Goal: Transaction & Acquisition: Purchase product/service

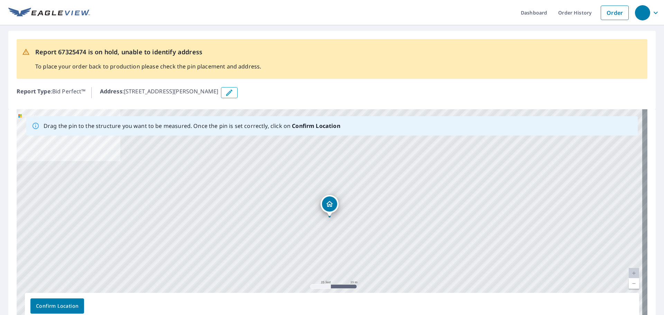
click at [160, 91] on p "Address : 2834 Stoneway Ln, Fort Pierce, FL, 34982" at bounding box center [159, 92] width 119 height 11
click at [152, 91] on p "Address : 2834 Stoneway Ln, Fort Pierce, FL, 34982" at bounding box center [159, 92] width 119 height 11
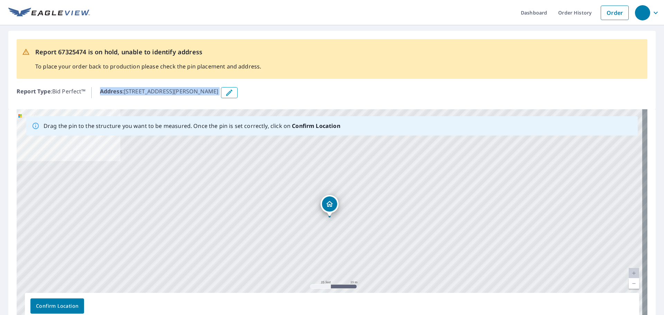
drag, startPoint x: 152, startPoint y: 91, endPoint x: 139, endPoint y: 92, distance: 13.2
click at [139, 92] on p "Address : 2834 Stoneway Ln, Fort Pierce, FL, 34982" at bounding box center [159, 92] width 119 height 11
drag, startPoint x: 126, startPoint y: 90, endPoint x: 174, endPoint y: 92, distance: 48.1
click at [174, 92] on p "Address : 2834 Stoneway Ln, Fort Pierce, FL, 34982" at bounding box center [159, 92] width 119 height 11
copy p "2834 Stoneway Ln"
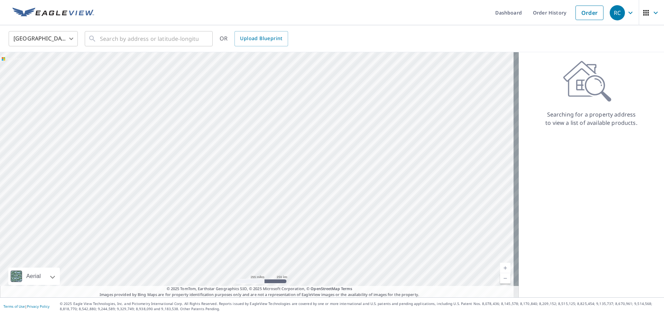
click at [627, 12] on icon "button" at bounding box center [631, 13] width 8 height 8
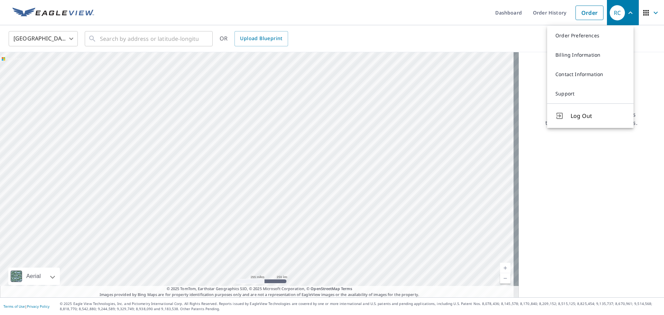
click at [644, 15] on icon "button" at bounding box center [647, 13] width 6 height 6
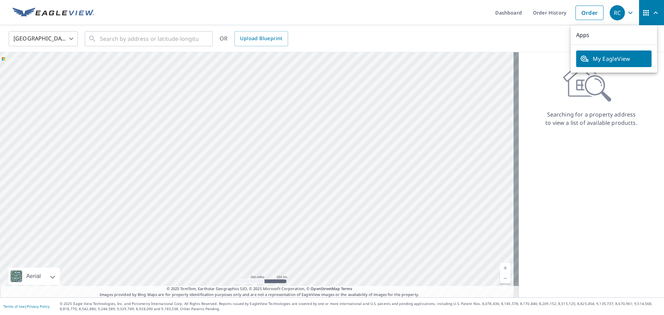
click at [192, 8] on ul "Dashboard Order History Order" at bounding box center [352, 12] width 509 height 25
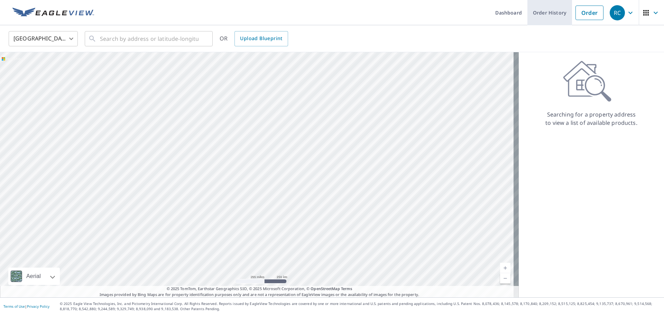
click at [556, 14] on link "Order History" at bounding box center [550, 12] width 45 height 25
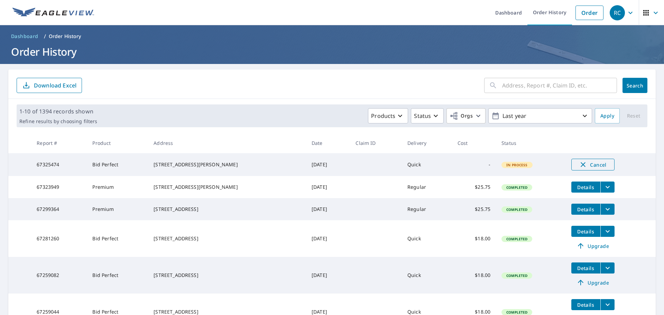
click at [598, 159] on button "Cancel" at bounding box center [593, 165] width 43 height 12
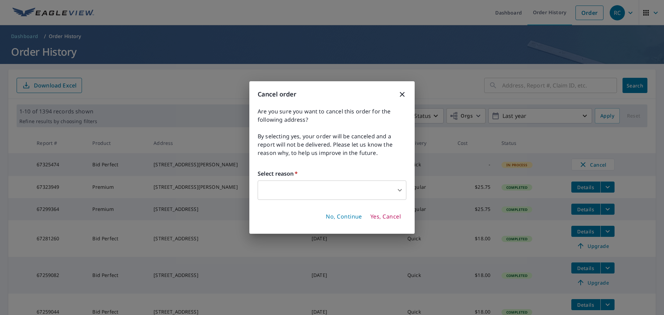
click at [596, 169] on div "Cancel order Are you sure you want to cancel this order for the following addre…" at bounding box center [332, 157] width 664 height 315
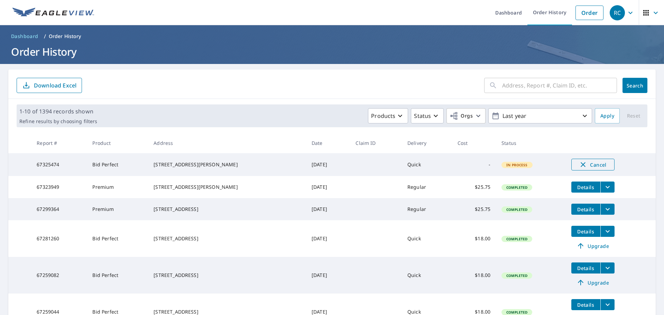
click at [598, 165] on span "Cancel" at bounding box center [593, 165] width 29 height 8
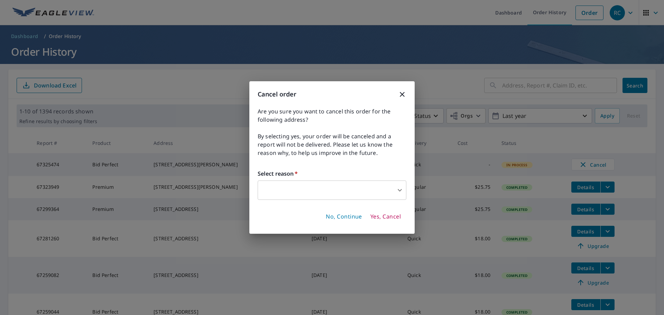
click at [360, 198] on body "RC RC Dashboard Order History Order RC Dashboard / Order History Order History …" at bounding box center [332, 157] width 664 height 315
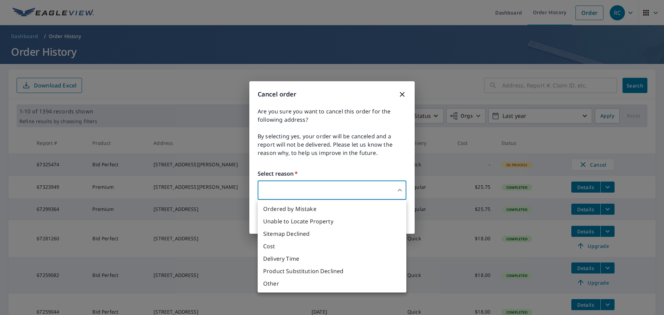
click at [307, 210] on li "Ordered by Mistake" at bounding box center [332, 209] width 149 height 12
type input "30"
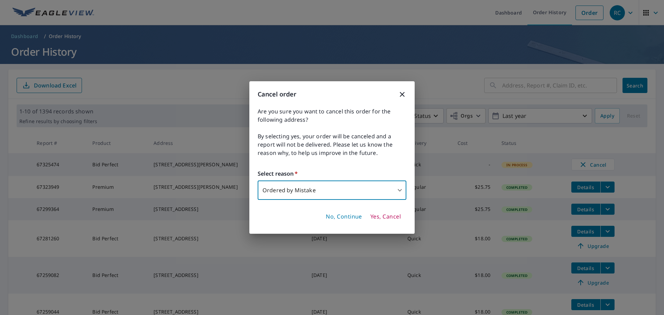
click at [386, 216] on span "Yes, Cancel" at bounding box center [386, 217] width 30 height 8
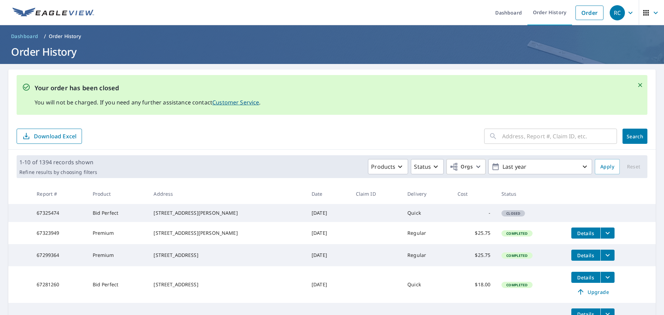
click at [652, 9] on icon "button" at bounding box center [656, 13] width 8 height 8
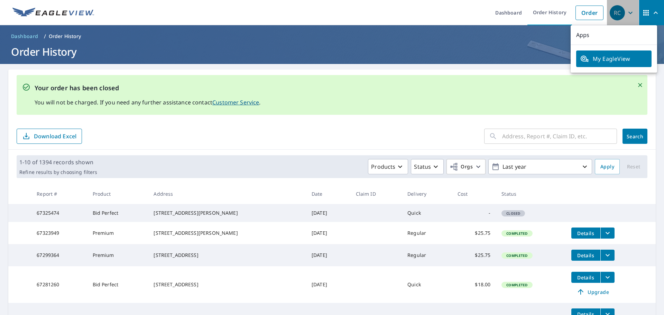
click at [620, 15] on div "RC" at bounding box center [617, 12] width 15 height 15
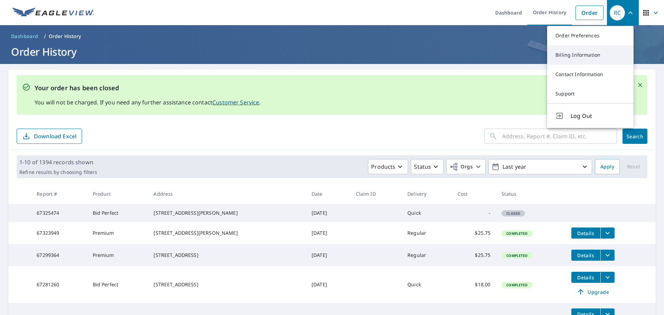
click at [602, 58] on link "Billing Information" at bounding box center [590, 54] width 87 height 19
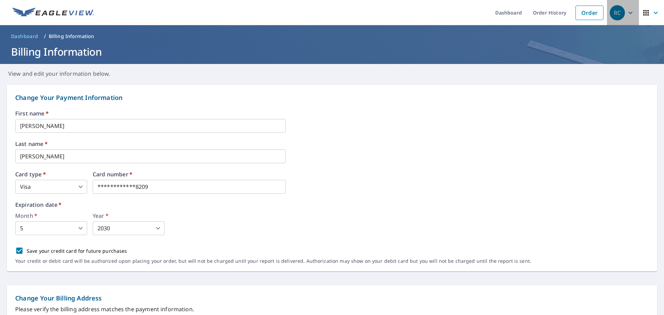
click at [627, 9] on icon "button" at bounding box center [631, 13] width 8 height 8
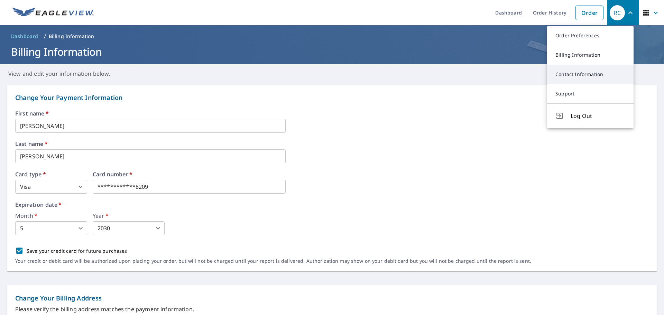
click at [590, 75] on link "Contact Information" at bounding box center [590, 74] width 87 height 19
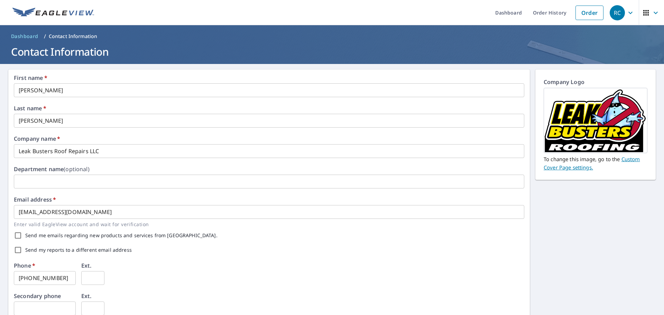
click at [644, 11] on icon "button" at bounding box center [647, 13] width 6 height 6
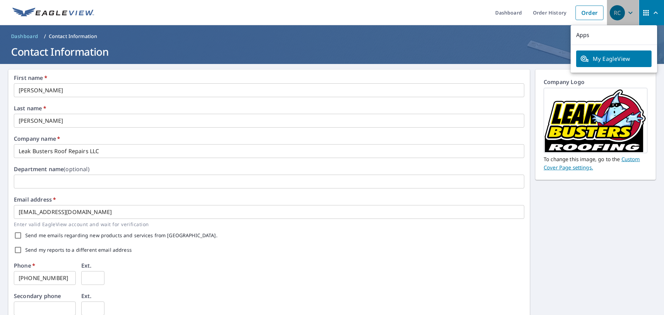
click at [627, 11] on icon "button" at bounding box center [631, 13] width 8 height 8
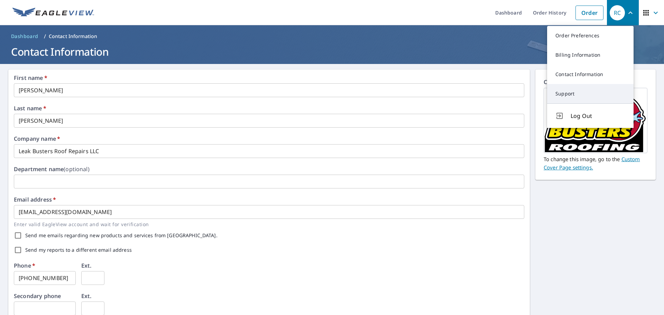
click at [574, 92] on link "Support" at bounding box center [590, 93] width 87 height 19
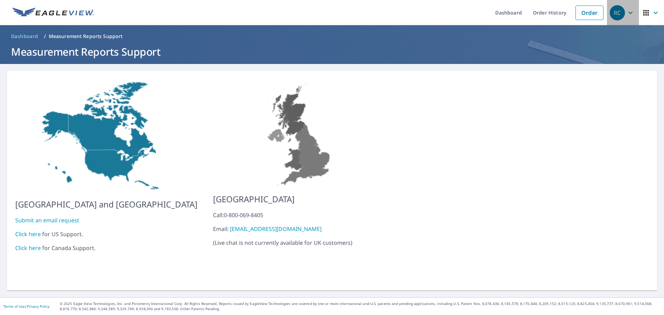
click at [627, 9] on icon "button" at bounding box center [631, 13] width 8 height 8
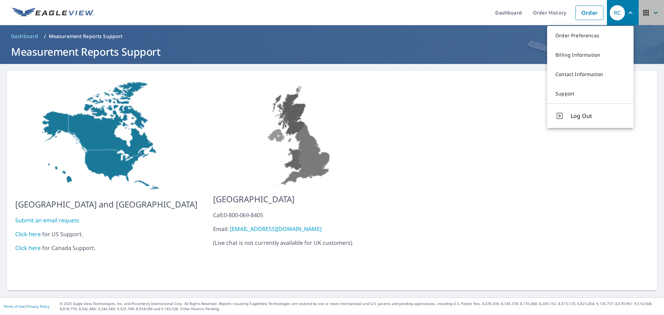
click at [645, 11] on icon "button" at bounding box center [646, 13] width 8 height 8
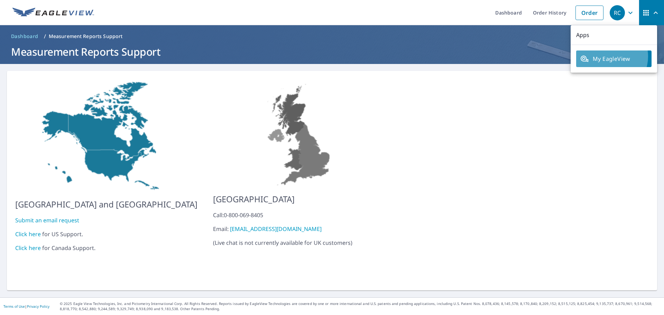
click at [607, 56] on span "My EagleView" at bounding box center [614, 59] width 67 height 8
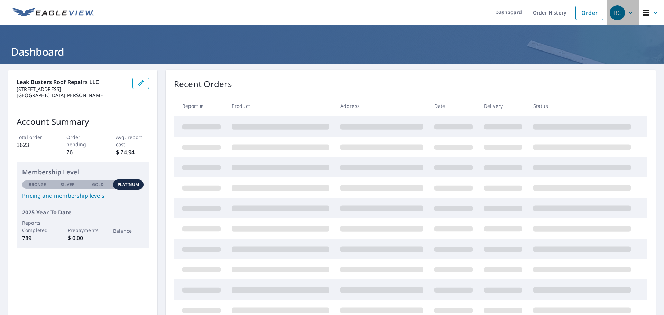
click at [628, 10] on icon "button" at bounding box center [631, 13] width 8 height 8
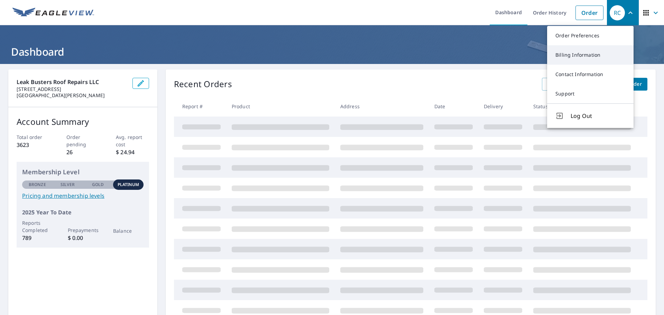
click at [583, 49] on link "Billing Information" at bounding box center [590, 54] width 87 height 19
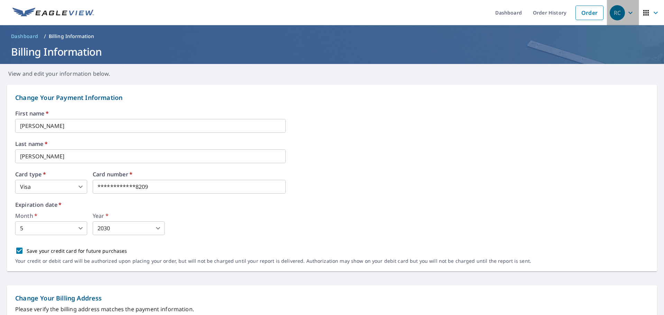
click at [618, 13] on div "RC" at bounding box center [617, 12] width 15 height 15
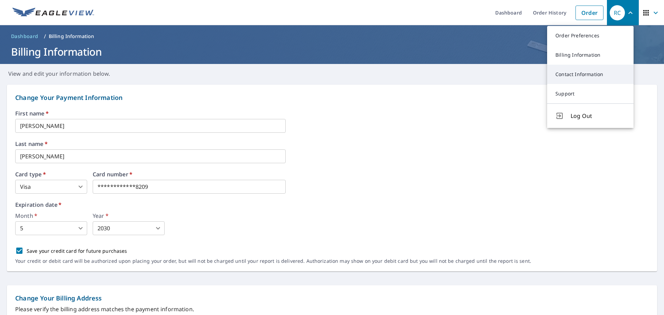
click at [589, 73] on link "Contact Information" at bounding box center [590, 74] width 87 height 19
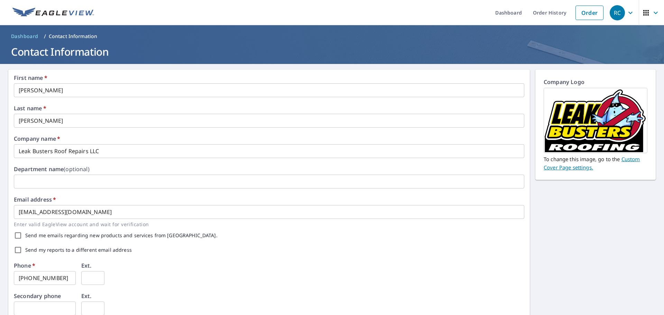
click at [629, 12] on icon "button" at bounding box center [631, 12] width 4 height 2
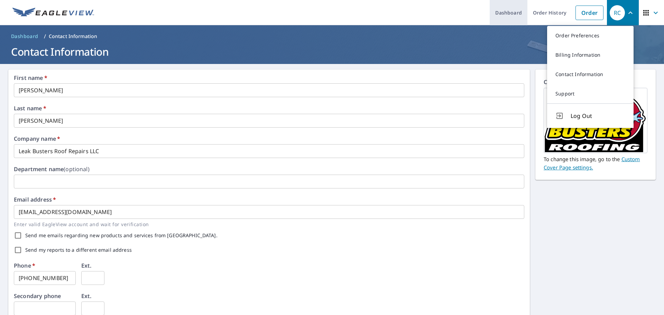
click at [502, 11] on link "Dashboard" at bounding box center [509, 12] width 38 height 25
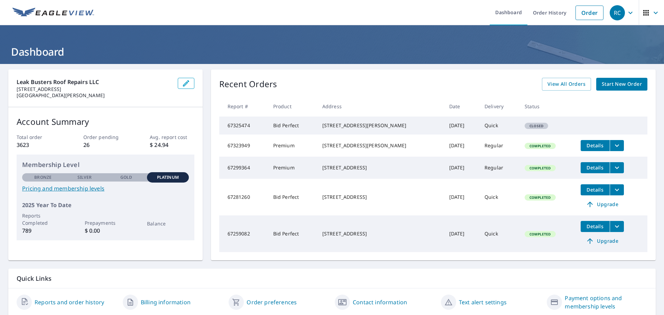
click at [617, 17] on div "RC" at bounding box center [617, 12] width 15 height 15
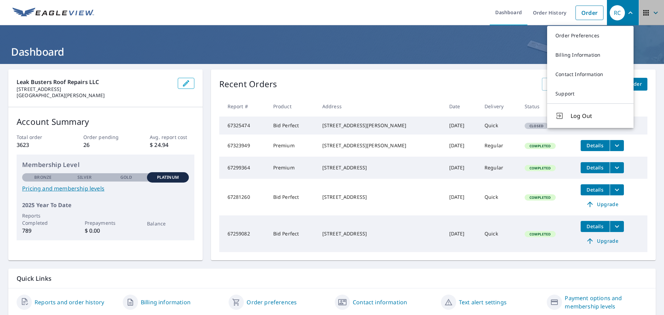
click at [642, 13] on icon "button" at bounding box center [646, 13] width 8 height 8
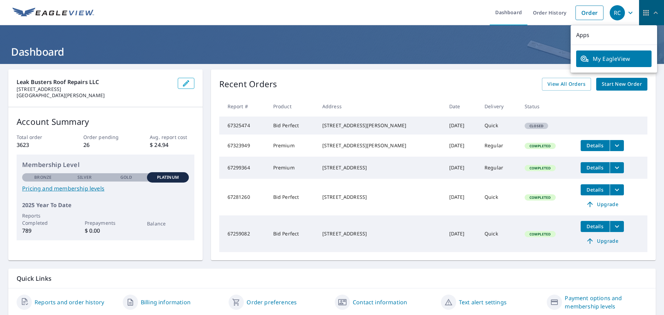
click at [654, 13] on icon "button" at bounding box center [656, 12] width 4 height 2
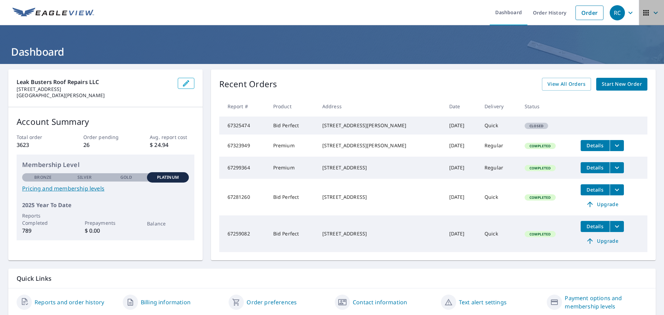
click at [644, 11] on icon "button" at bounding box center [647, 13] width 6 height 6
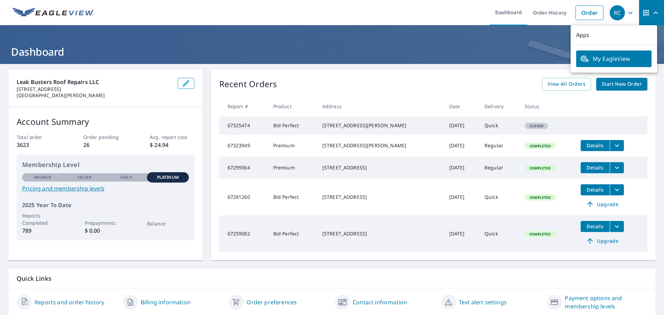
click at [610, 13] on div "RC" at bounding box center [617, 12] width 15 height 15
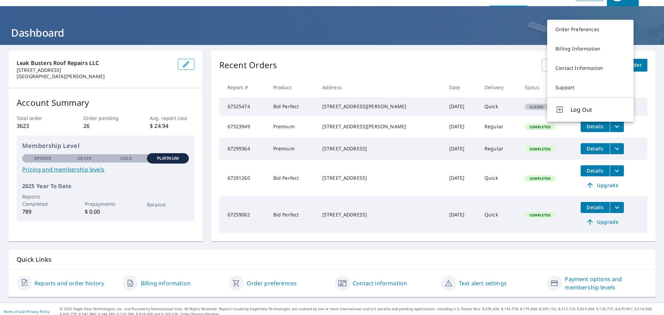
scroll to position [37, 0]
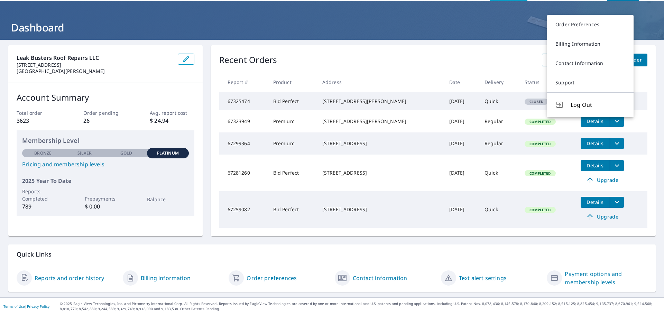
click at [380, 278] on link "Contact information" at bounding box center [380, 278] width 54 height 8
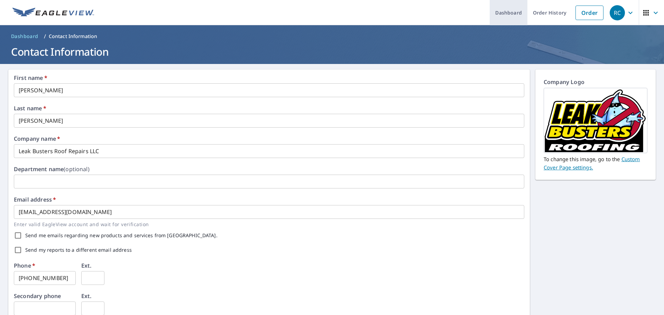
drag, startPoint x: 495, startPoint y: 14, endPoint x: 502, endPoint y: 23, distance: 11.8
click at [495, 14] on link "Dashboard" at bounding box center [509, 12] width 38 height 25
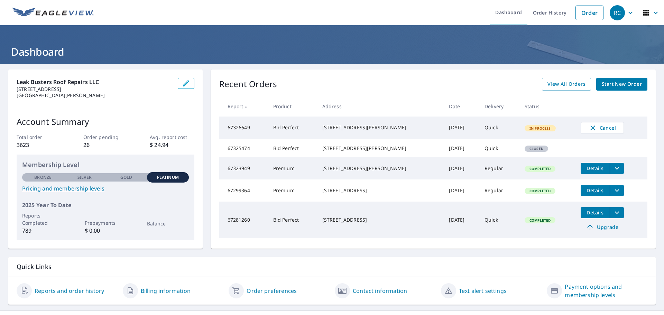
click at [576, 299] on link "Payment options and membership levels" at bounding box center [606, 291] width 83 height 17
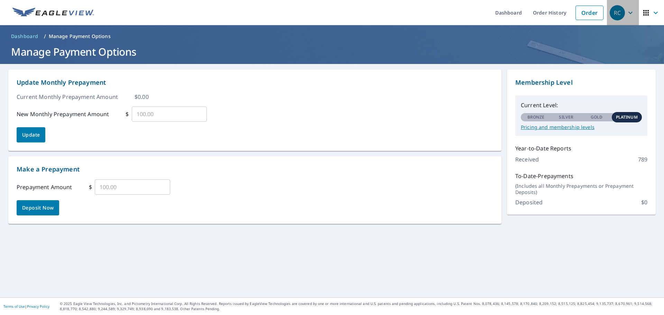
click at [610, 13] on div "RC" at bounding box center [617, 12] width 15 height 15
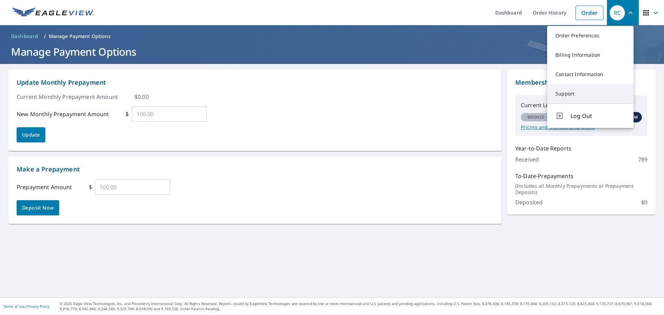
click at [566, 92] on link "Support" at bounding box center [590, 93] width 87 height 19
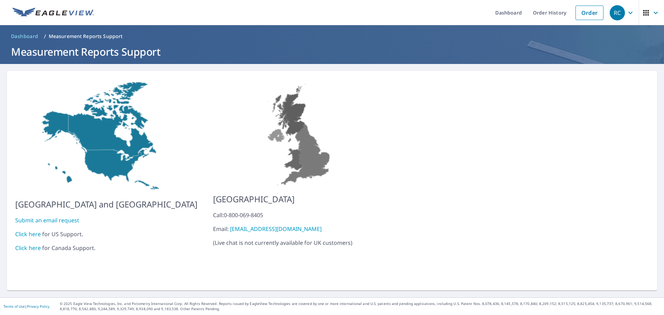
click at [32, 230] on link "Click here" at bounding box center [28, 234] width 26 height 8
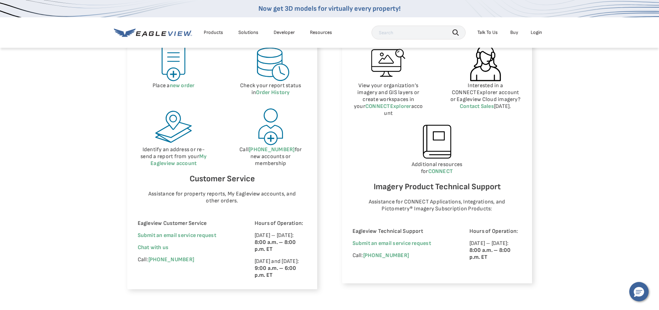
scroll to position [311, 0]
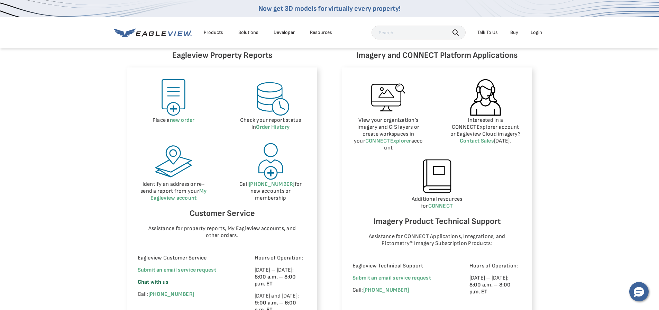
click at [153, 283] on span "Chat with us" at bounding box center [153, 282] width 31 height 7
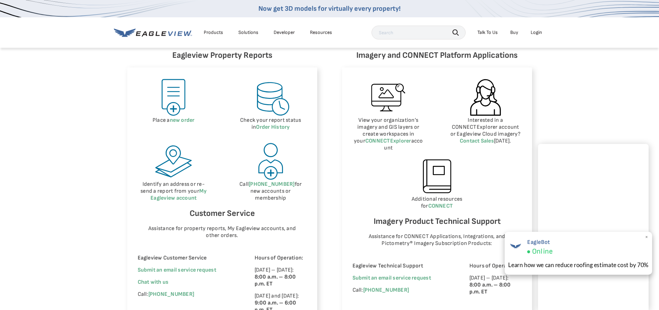
click at [645, 238] on span "×" at bounding box center [647, 237] width 4 height 7
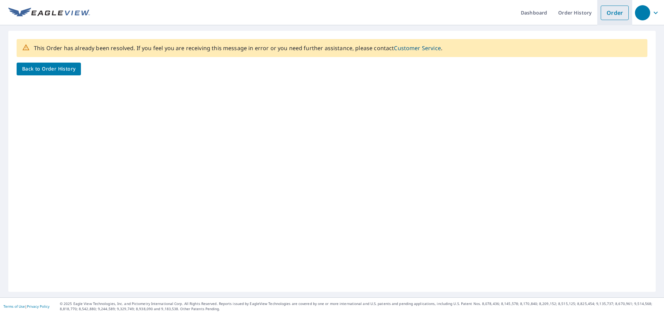
click at [614, 12] on link "Order" at bounding box center [615, 13] width 28 height 15
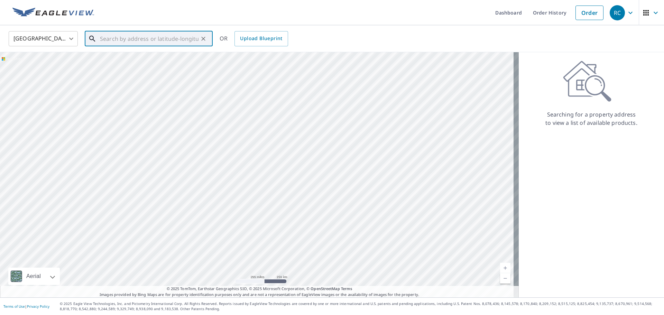
paste input "2834 Stoneway Ln"
click at [133, 65] on p "Fort Pierce, FL 34982" at bounding box center [153, 66] width 109 height 7
type input "2834 Stoneway Ln Fort Pierce, FL 34982"
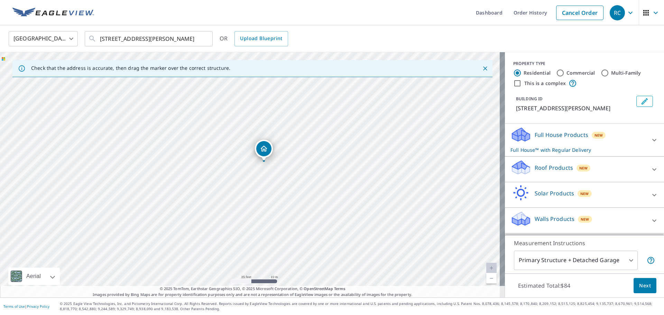
drag, startPoint x: 248, startPoint y: 154, endPoint x: 266, endPoint y: 152, distance: 18.8
click at [505, 164] on div "Roof Products New Premium $21.75 - $69.5 QuickSquares™ $18 Gutter $13.75 Bid Pe…" at bounding box center [584, 170] width 159 height 26
click at [520, 168] on icon at bounding box center [521, 165] width 18 height 9
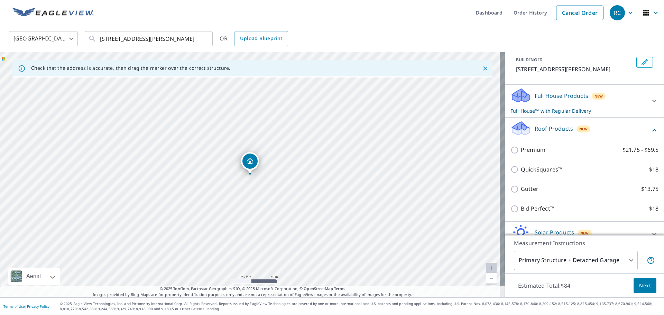
scroll to position [77, 0]
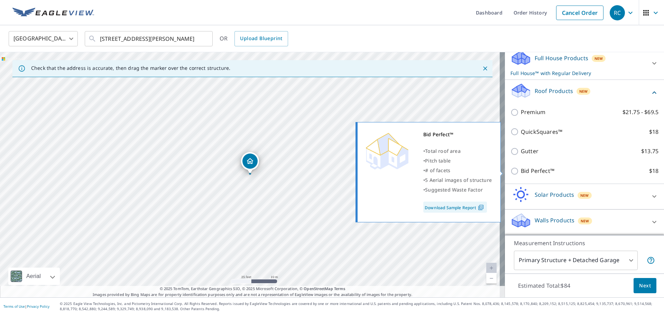
click at [527, 170] on p "Bid Perfect™" at bounding box center [538, 171] width 34 height 9
click at [521, 170] on input "Bid Perfect™ $18" at bounding box center [516, 171] width 10 height 8
checkbox input "true"
checkbox input "false"
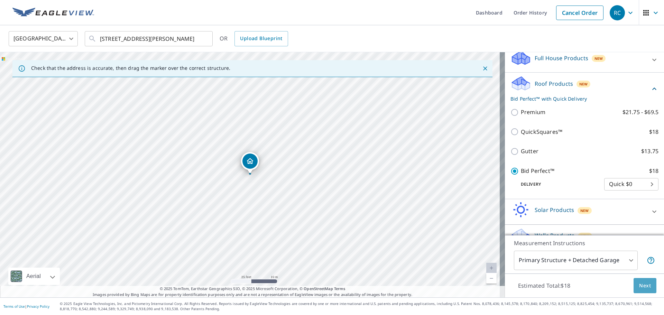
click at [642, 284] on span "Next" at bounding box center [645, 286] width 12 height 9
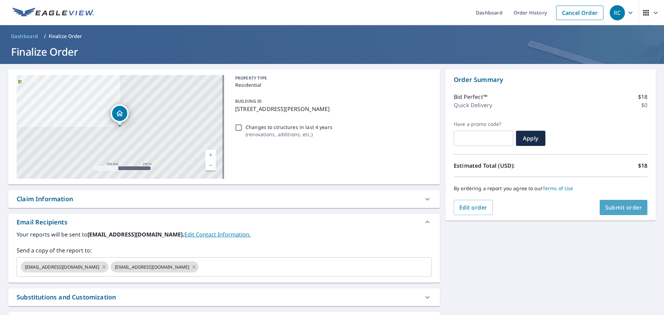
click at [611, 207] on span "Submit order" at bounding box center [624, 208] width 37 height 8
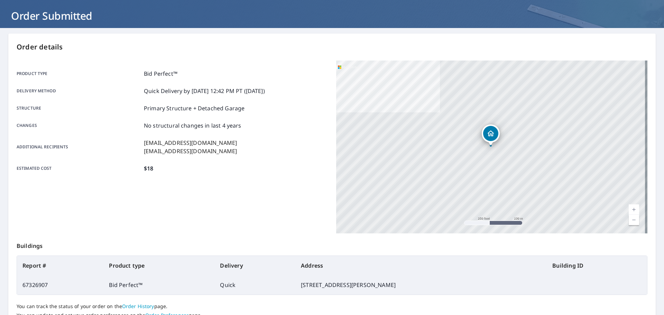
scroll to position [69, 0]
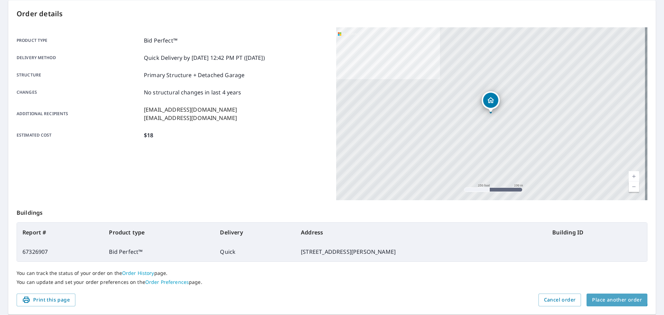
click at [612, 297] on span "Place another order" at bounding box center [617, 300] width 50 height 9
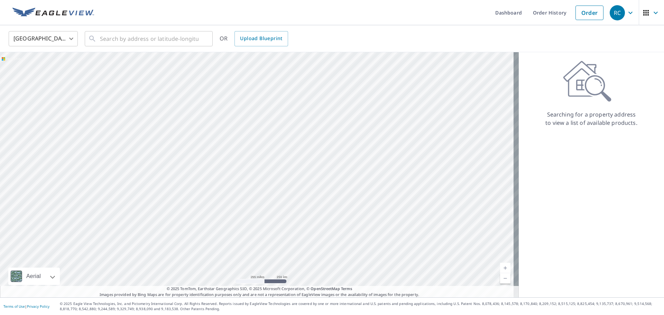
drag, startPoint x: 95, startPoint y: 238, endPoint x: 197, endPoint y: 237, distance: 101.4
click at [166, 237] on div at bounding box center [259, 174] width 519 height 245
drag, startPoint x: 111, startPoint y: 223, endPoint x: 43, endPoint y: 197, distance: 73.5
click at [43, 197] on div at bounding box center [259, 174] width 519 height 245
